Goal: Transaction & Acquisition: Purchase product/service

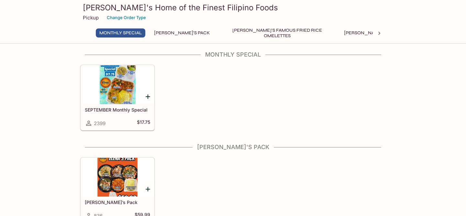
scroll to position [2, 0]
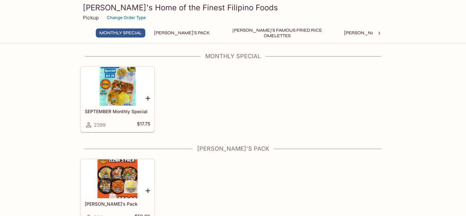
click at [119, 86] on div at bounding box center [117, 86] width 73 height 39
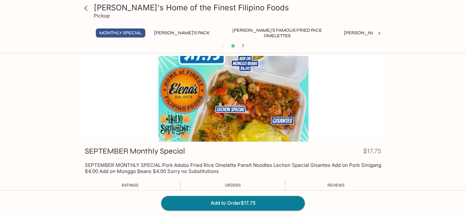
click at [187, 104] on div at bounding box center [232, 99] width 305 height 86
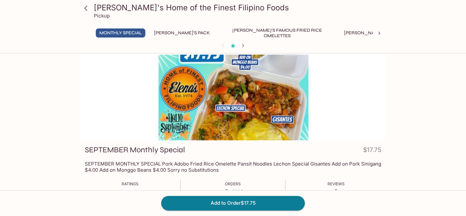
scroll to position [2, 0]
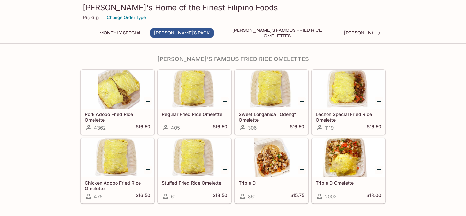
scroll to position [185, 0]
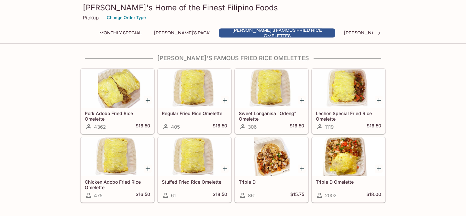
click at [346, 156] on div at bounding box center [348, 157] width 73 height 39
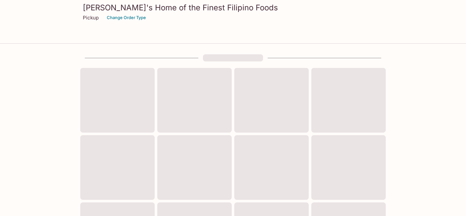
scroll to position [185, 0]
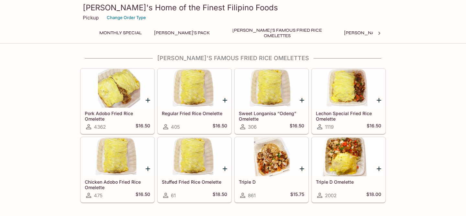
click at [342, 99] on div at bounding box center [348, 88] width 73 height 39
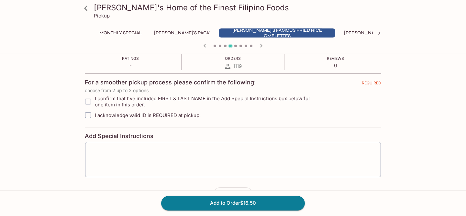
scroll to position [122, 0]
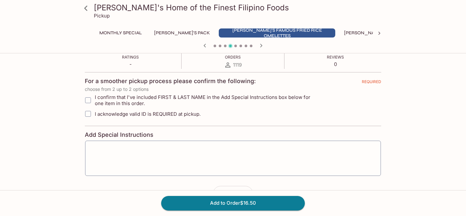
click at [88, 98] on input "I confirm that I've included FIRST & LAST NAME in the Add Special Instructions …" at bounding box center [88, 100] width 13 height 13
checkbox input "true"
click at [110, 142] on div "x ​" at bounding box center [233, 158] width 296 height 36
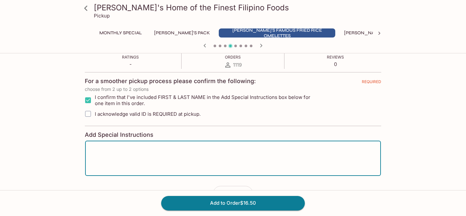
click at [90, 116] on input "I acknowledge valid ID is REQUIRED at pickup." at bounding box center [88, 113] width 13 height 13
checkbox input "true"
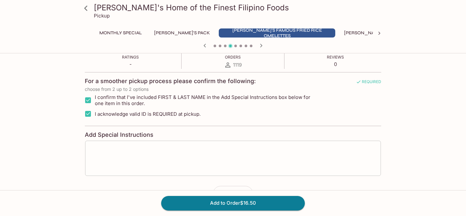
click at [111, 146] on div "x ​" at bounding box center [233, 158] width 296 height 36
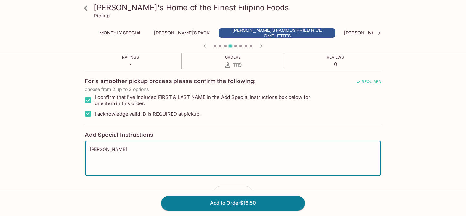
type textarea "[PERSON_NAME]"
click at [60, 127] on div "[PERSON_NAME]'s Home of the Finest Filipino Foods Pickup Monthly Special [PERSO…" at bounding box center [233, 85] width 414 height 303
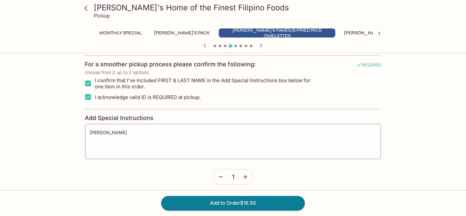
scroll to position [143, 0]
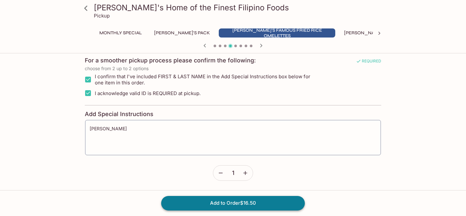
click at [185, 197] on button "Add to Order $16.50" at bounding box center [233, 203] width 144 height 14
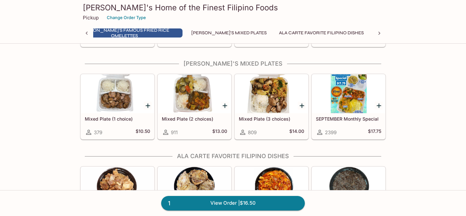
scroll to position [0, 102]
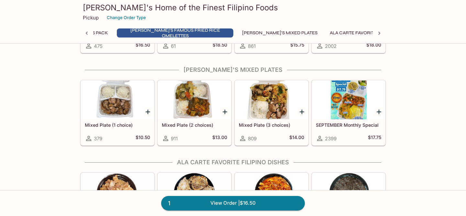
click at [355, 111] on div at bounding box center [348, 100] width 73 height 39
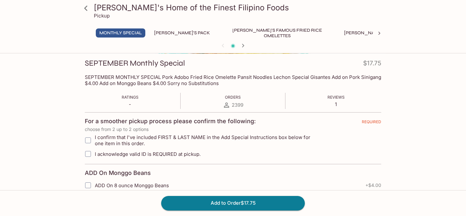
scroll to position [97, 0]
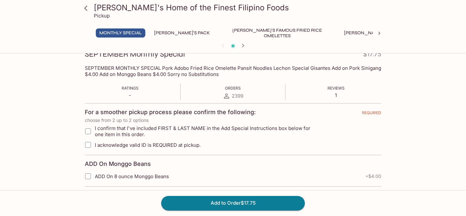
click at [241, 127] on span "I confirm that I've included FIRST & LAST NAME in the Add Special Instructions …" at bounding box center [207, 131] width 224 height 12
click at [94, 127] on input "I confirm that I've included FIRST & LAST NAME in the Add Special Instructions …" at bounding box center [88, 131] width 13 height 13
checkbox input "true"
click at [184, 139] on label "I acknowledge valid ID is REQUIRED at pickup." at bounding box center [200, 145] width 238 height 14
click at [94, 139] on input "I acknowledge valid ID is REQUIRED at pickup." at bounding box center [88, 144] width 13 height 13
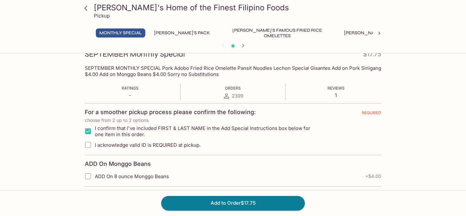
checkbox input "true"
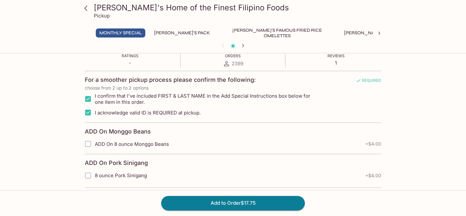
scroll to position [125, 0]
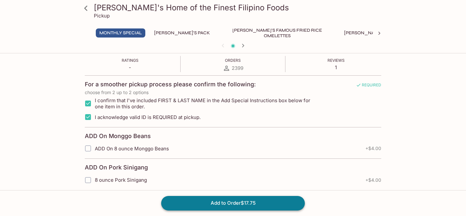
click at [191, 201] on button "Add to Order $17.75" at bounding box center [233, 203] width 144 height 14
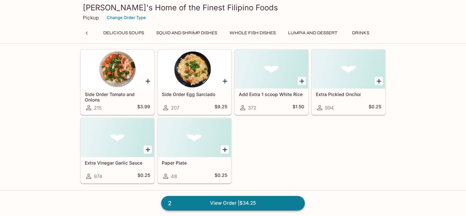
click at [258, 201] on link "2 View Order | $34.25" at bounding box center [233, 203] width 144 height 14
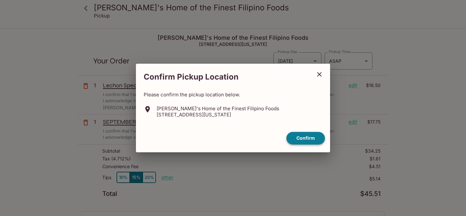
click at [301, 139] on button "Confirm" at bounding box center [305, 138] width 39 height 13
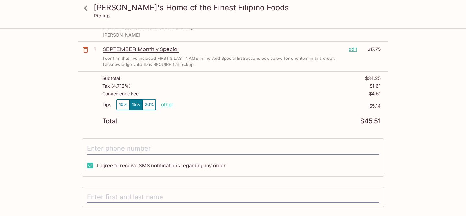
click at [166, 104] on p "other" at bounding box center [167, 105] width 12 height 6
click at [209, 106] on input "5.14" at bounding box center [204, 104] width 21 height 7
type input "0.00"
click at [76, 116] on div "[PERSON_NAME]'s Home of the Finest Filipino Foods Pickup [PERSON_NAME]'s Home o…" at bounding box center [233, 117] width 414 height 322
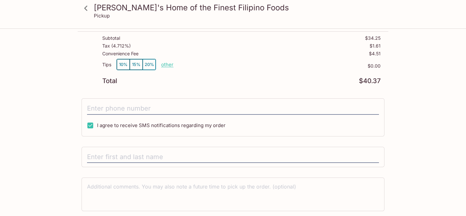
scroll to position [116, 0]
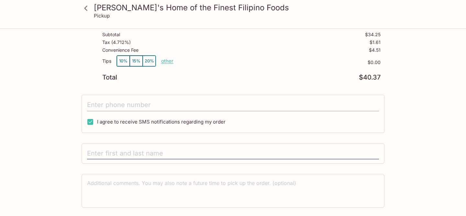
click at [105, 108] on input "tel" at bounding box center [233, 105] width 292 height 12
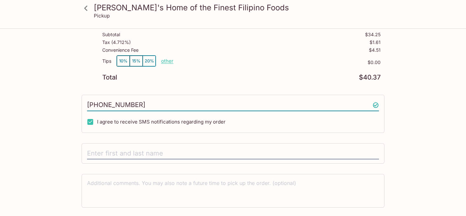
type input "[PHONE_NUMBER]"
click at [65, 110] on div "[PERSON_NAME]'s Home of the Finest Filipino Foods Pickup [PERSON_NAME]'s Home o…" at bounding box center [233, 74] width 414 height 322
click at [97, 148] on input "text" at bounding box center [233, 154] width 292 height 12
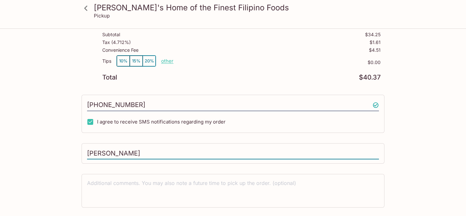
type input "[PERSON_NAME]"
click at [51, 155] on div "[PERSON_NAME]'s Home of the Finest Filipino Foods Pickup [PERSON_NAME]'s Home o…" at bounding box center [233, 74] width 414 height 322
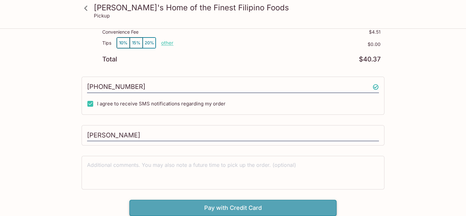
click at [172, 201] on button "Pay with Credit Card" at bounding box center [232, 208] width 207 height 16
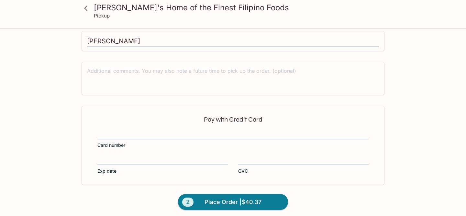
scroll to position [232, 0]
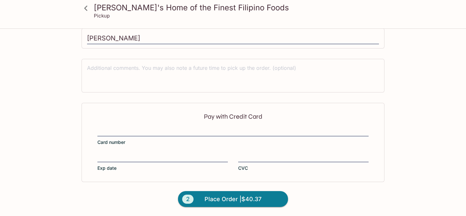
click at [276, 153] on div at bounding box center [303, 157] width 130 height 9
click at [276, 154] on input "CVC" at bounding box center [303, 154] width 130 height 0
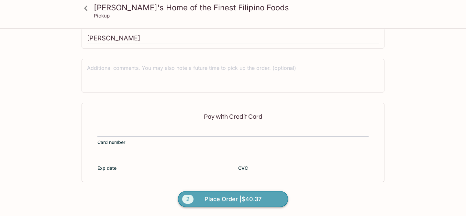
click at [228, 195] on span "Place Order | $40.37" at bounding box center [232, 199] width 57 height 10
